Goal: Navigation & Orientation: Understand site structure

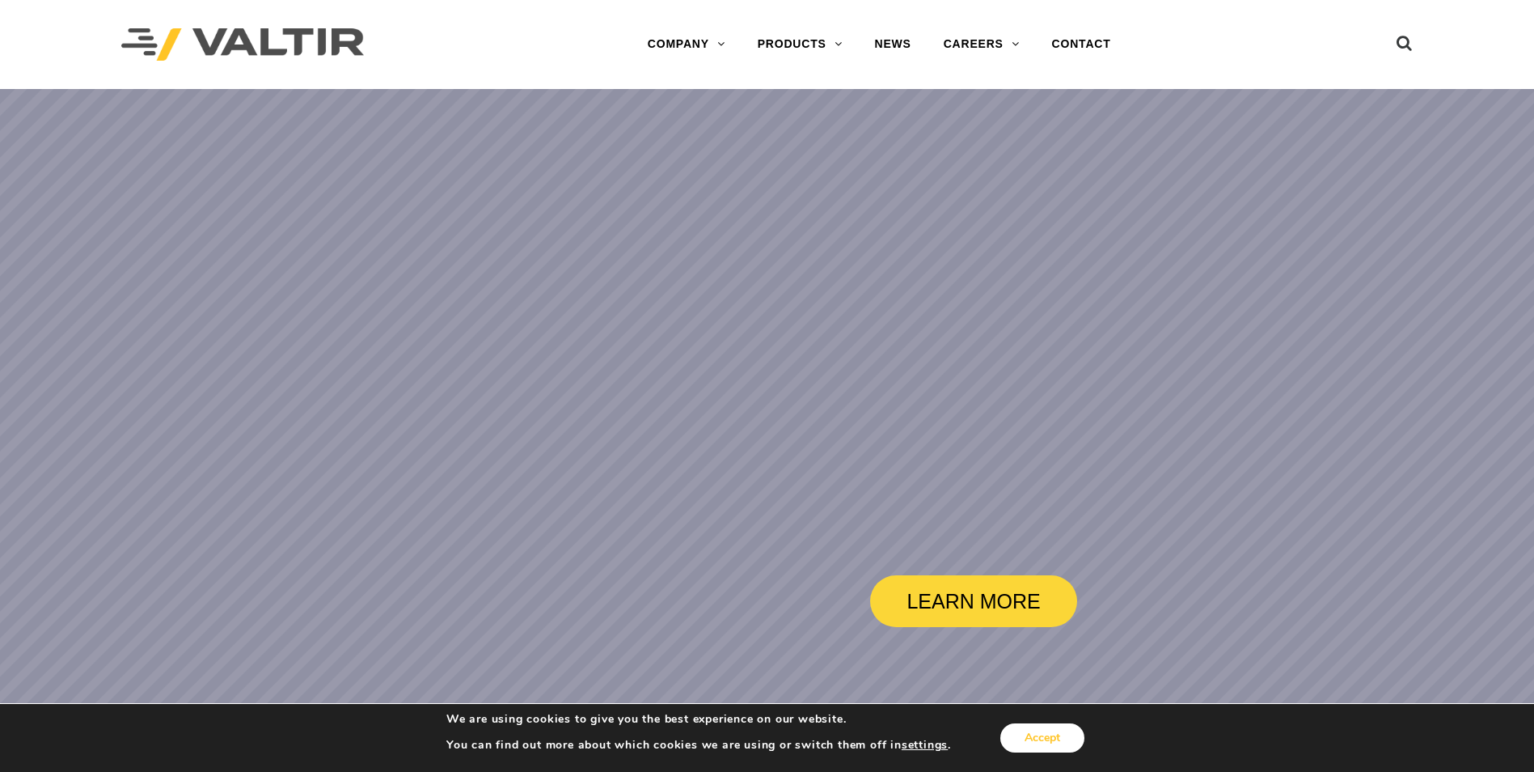
click at [1019, 739] on button "Accept" at bounding box center [1043, 737] width 84 height 29
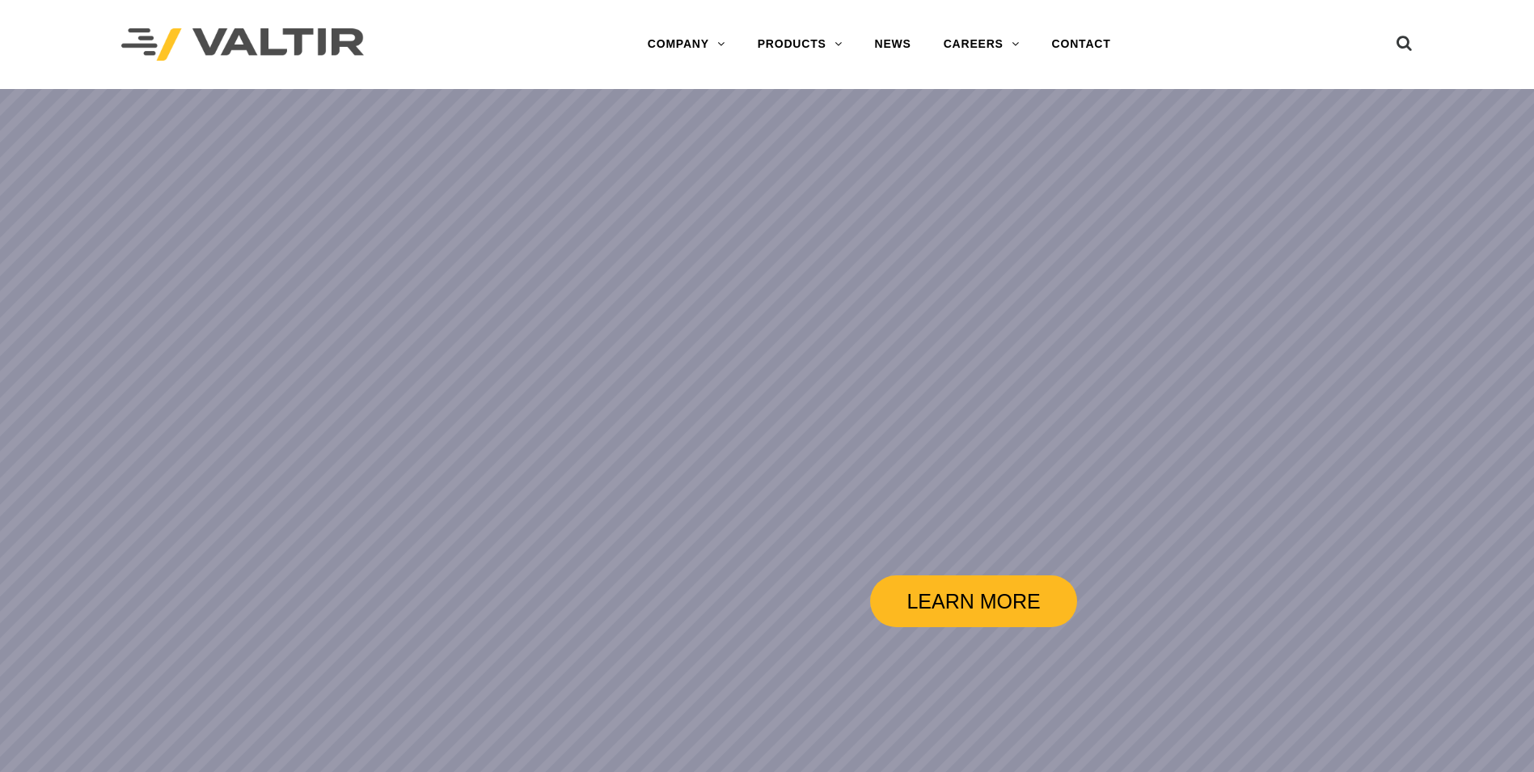
click at [973, 592] on link "LEARN MORE" at bounding box center [973, 601] width 207 height 52
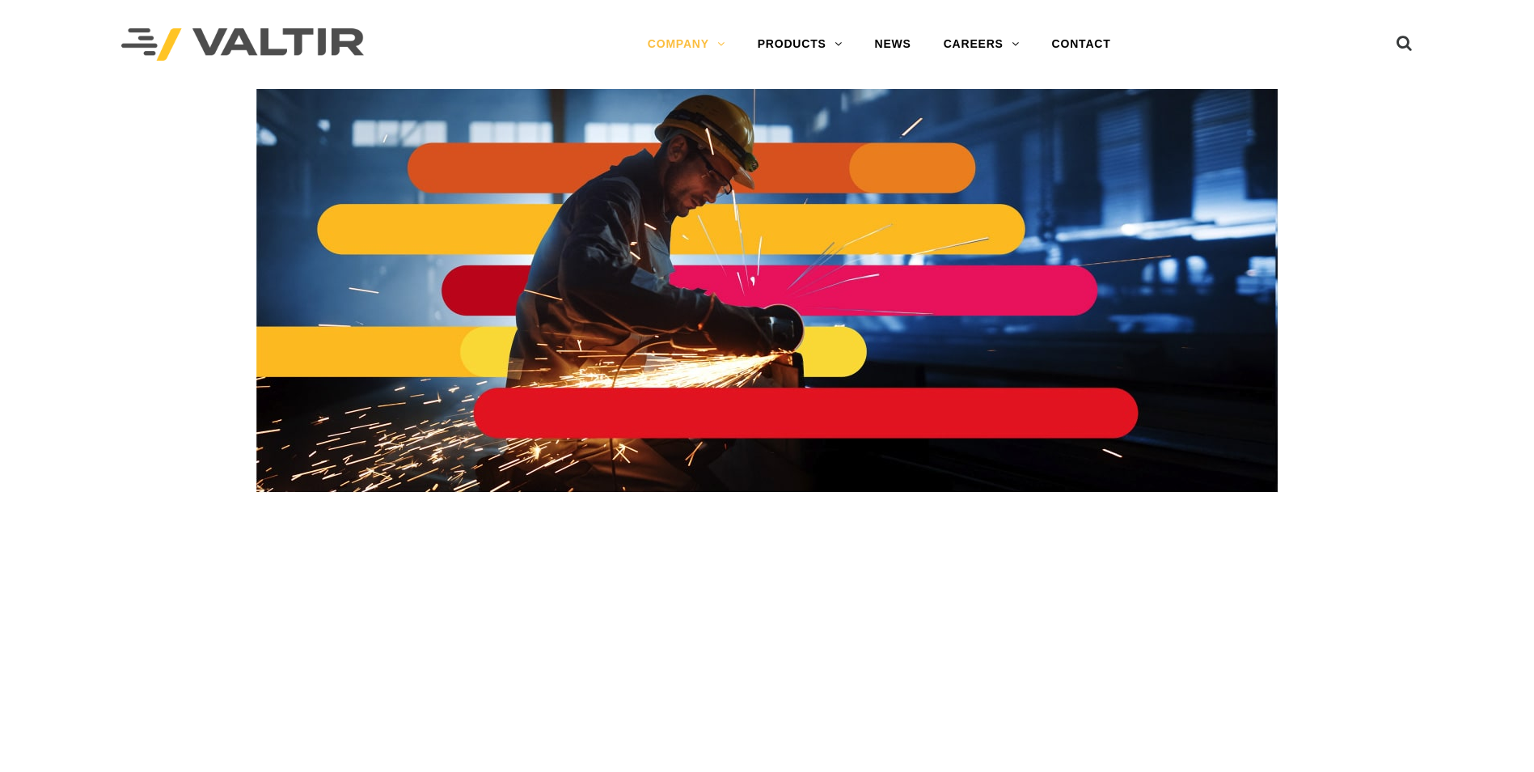
click at [685, 50] on link "COMPANY" at bounding box center [687, 44] width 110 height 32
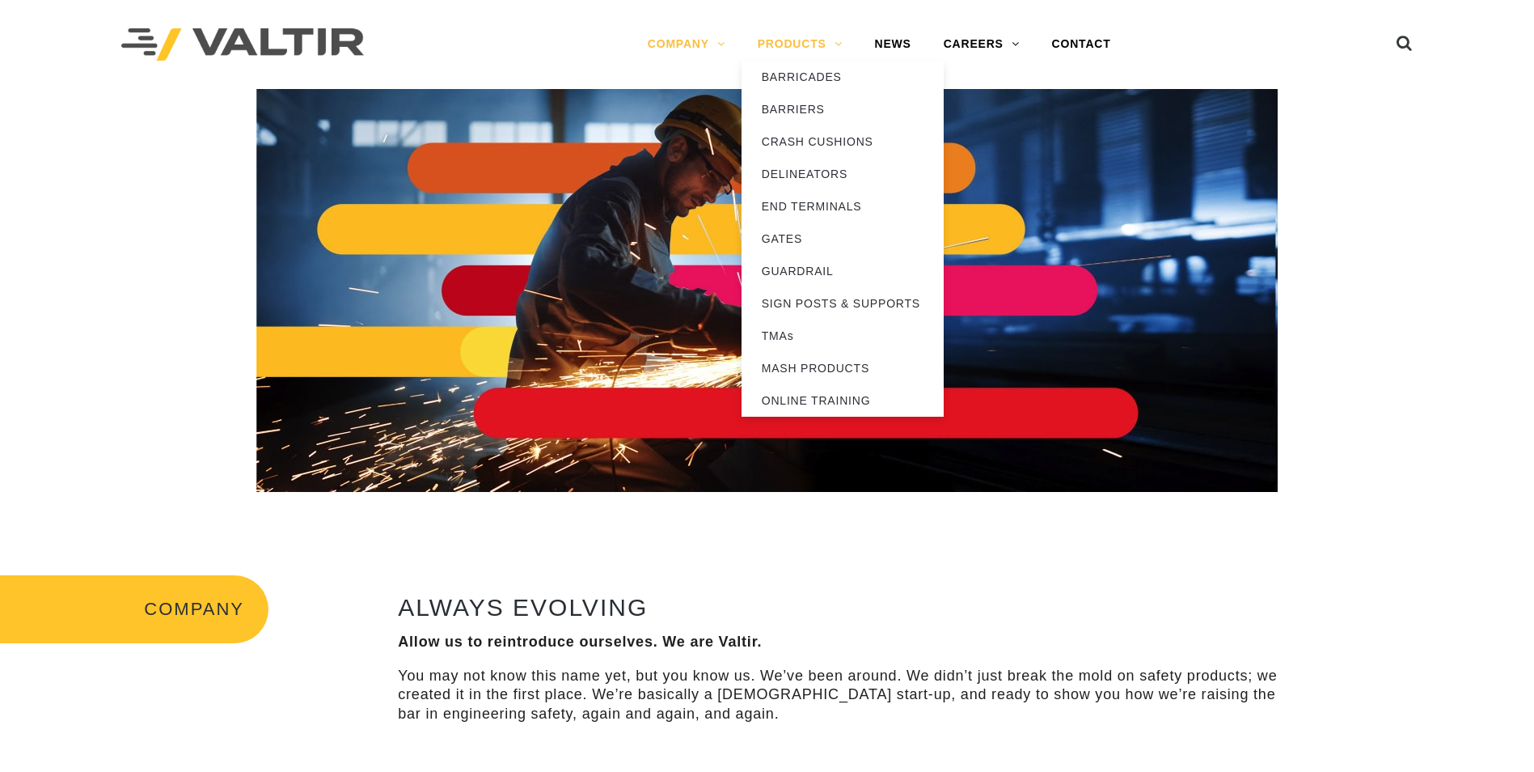
click at [804, 40] on link "PRODUCTS" at bounding box center [800, 44] width 117 height 32
